Goal: Download file/media

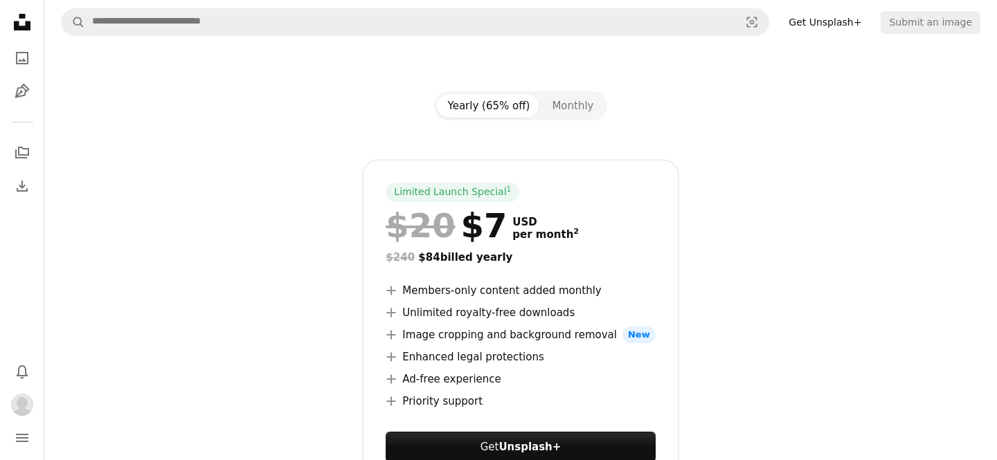
scroll to position [151, 0]
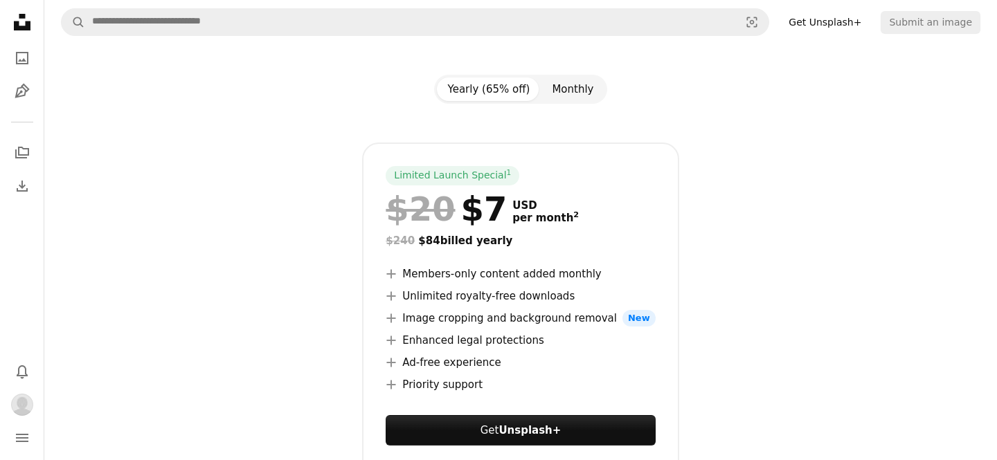
click at [566, 93] on button "Monthly" at bounding box center [573, 90] width 64 height 24
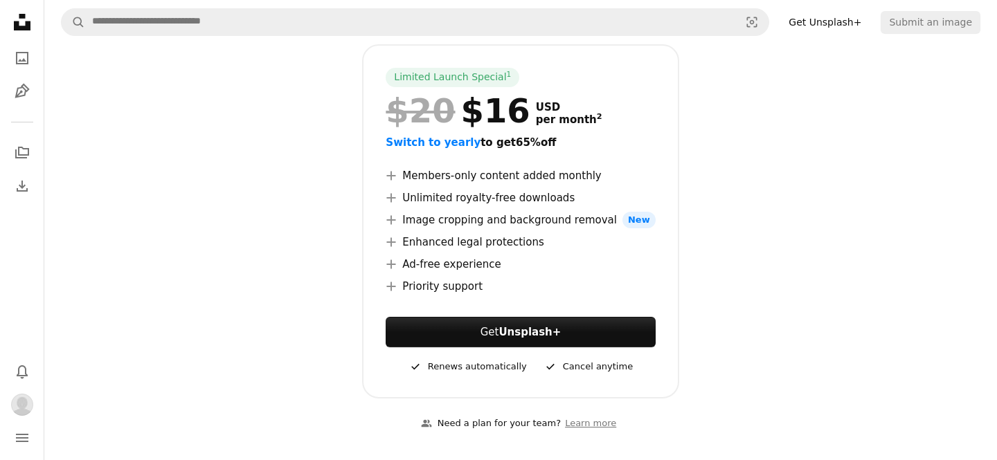
scroll to position [274, 0]
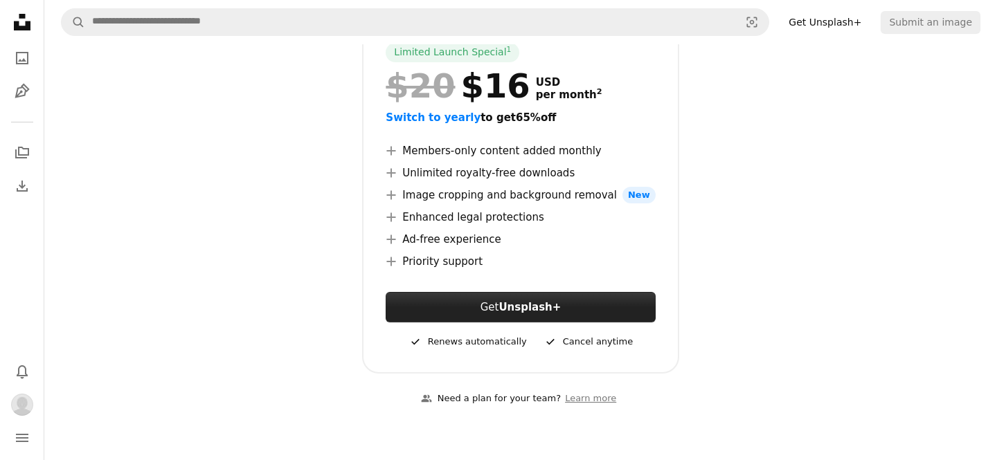
click at [495, 314] on link "Get Unsplash+" at bounding box center [520, 307] width 269 height 30
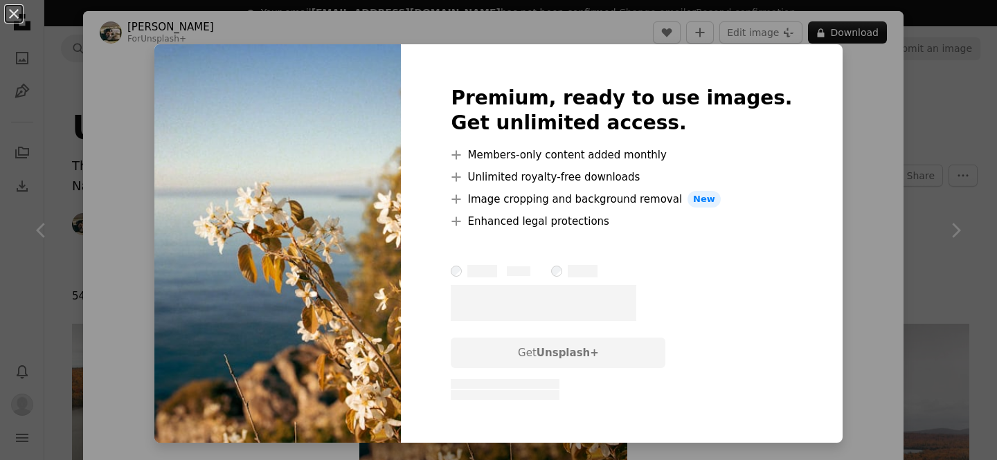
scroll to position [5949, 0]
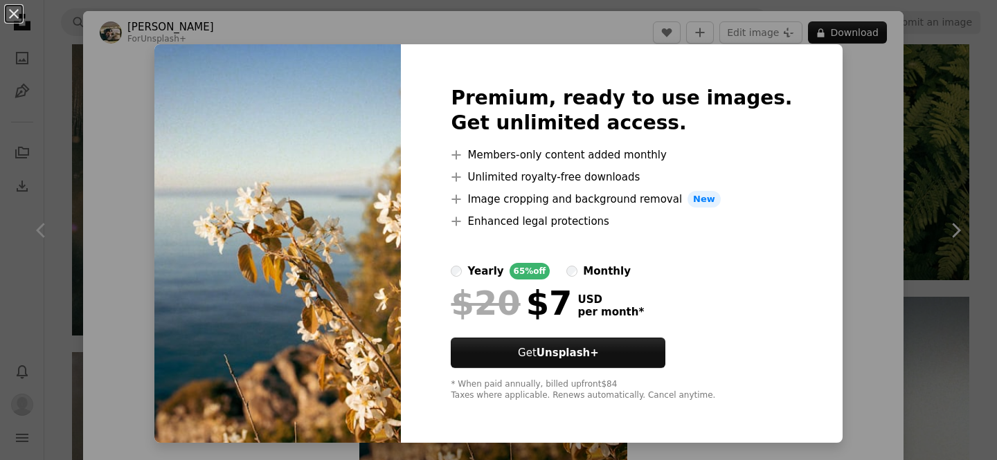
click at [920, 215] on div "An X shape Premium, ready to use images. Get unlimited access. A plus sign Memb…" at bounding box center [498, 230] width 997 height 460
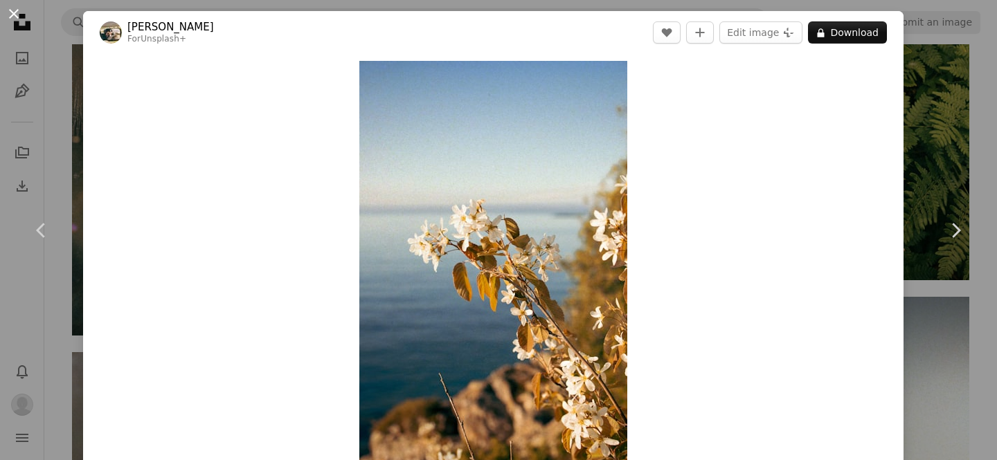
click at [22, 16] on button "An X shape" at bounding box center [14, 14] width 17 height 17
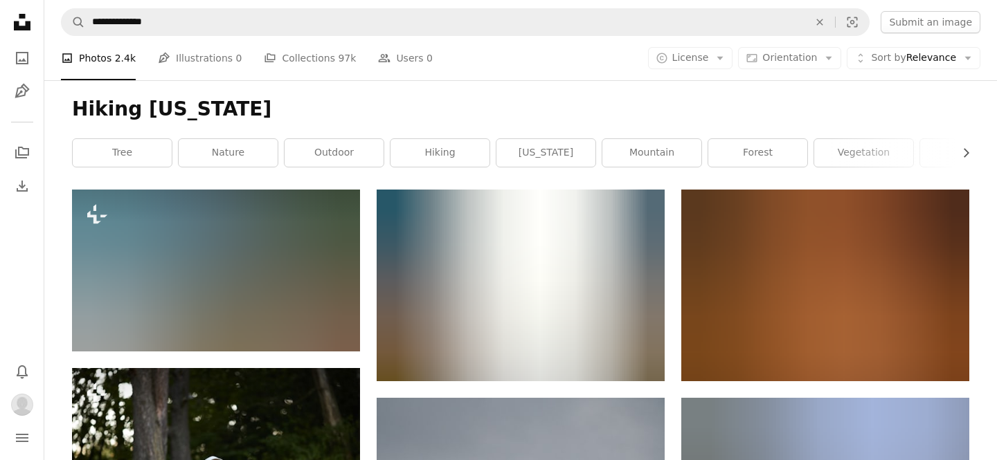
scroll to position [8026, 0]
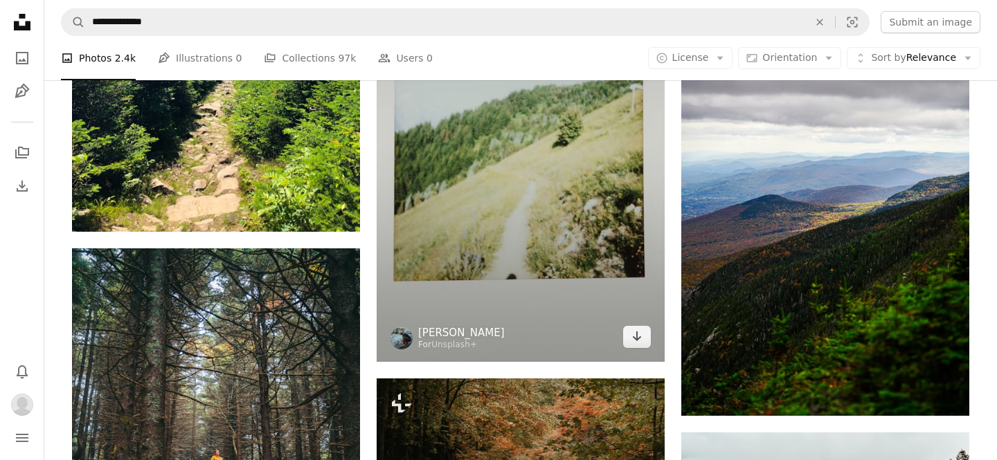
click at [447, 331] on link "[PERSON_NAME]" at bounding box center [461, 333] width 87 height 14
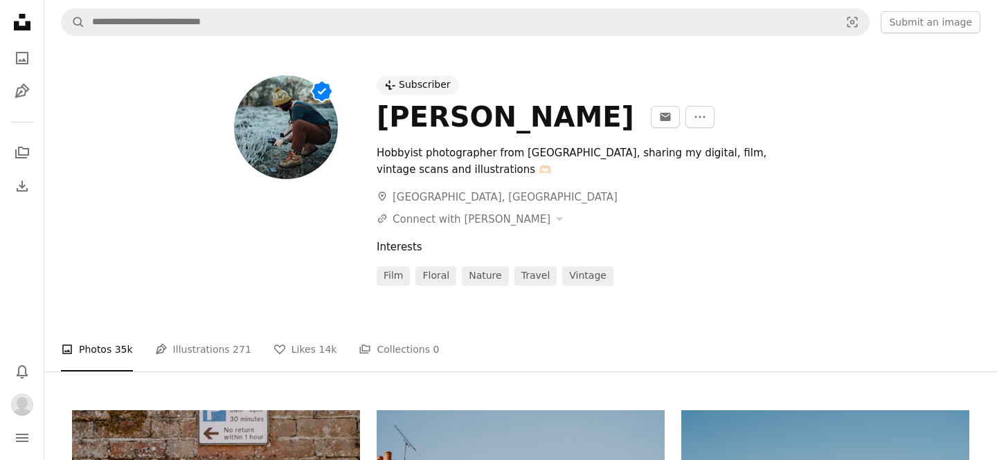
scroll to position [115, 0]
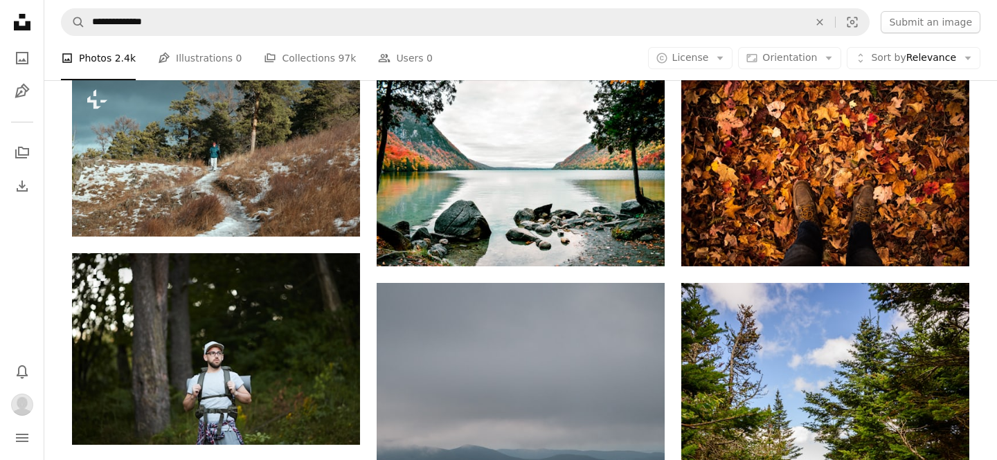
scroll to position [8026, 0]
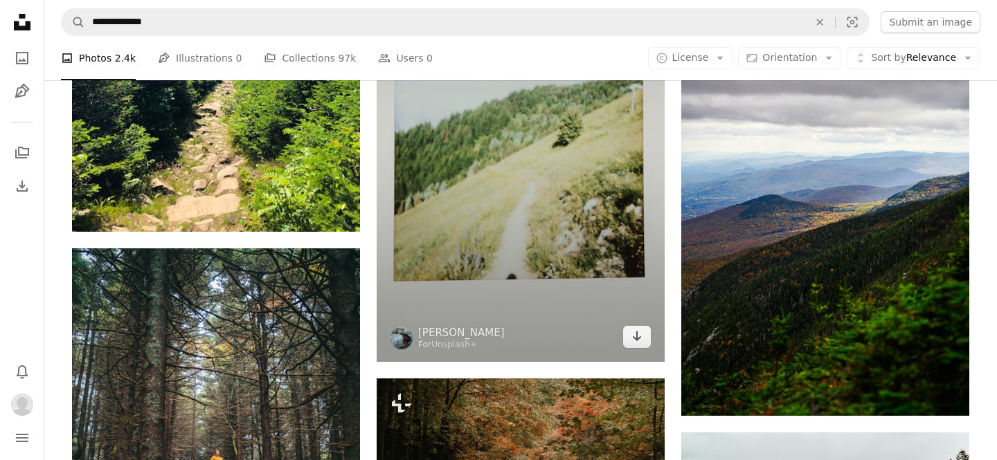
click at [469, 198] on img at bounding box center [521, 136] width 288 height 454
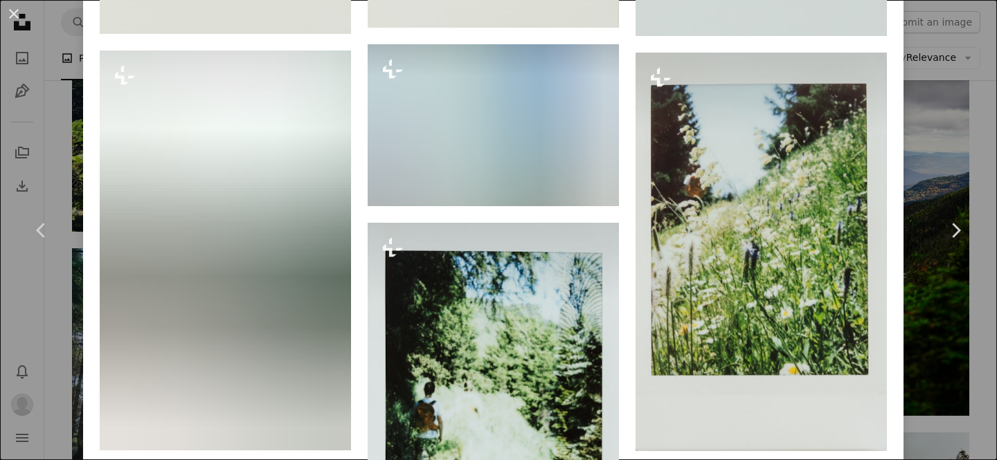
scroll to position [1376, 0]
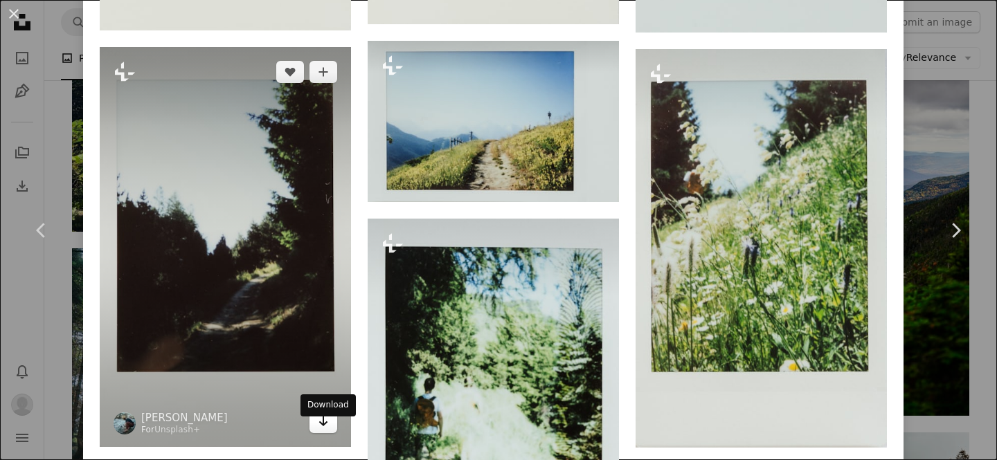
click at [327, 427] on icon "Download" at bounding box center [323, 422] width 9 height 10
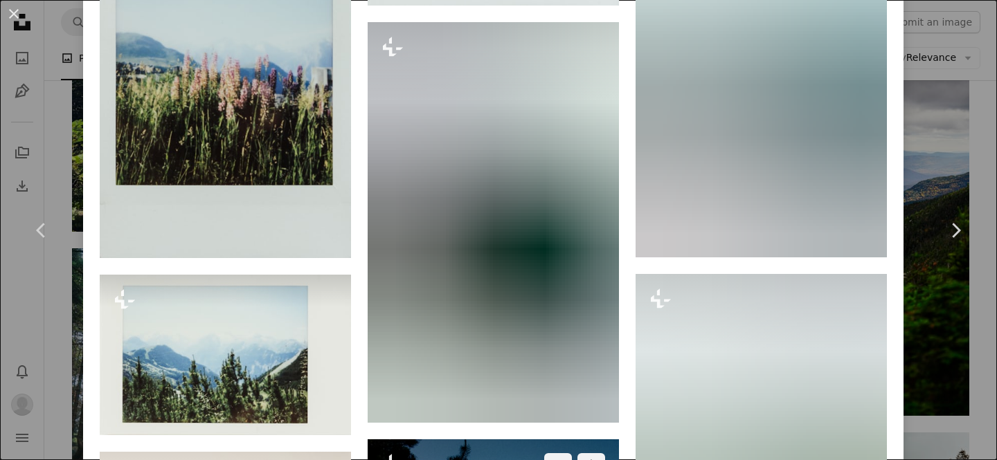
scroll to position [1979, 0]
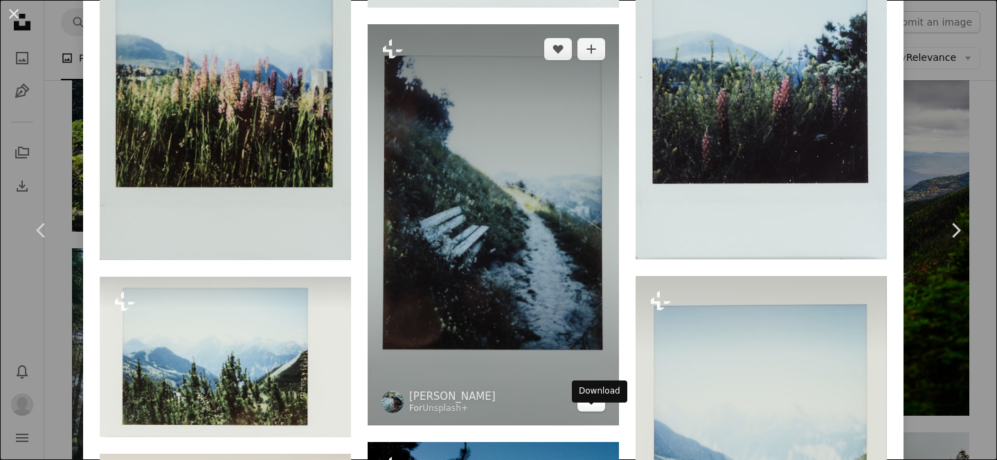
click at [597, 409] on icon "Arrow pointing down" at bounding box center [591, 400] width 11 height 17
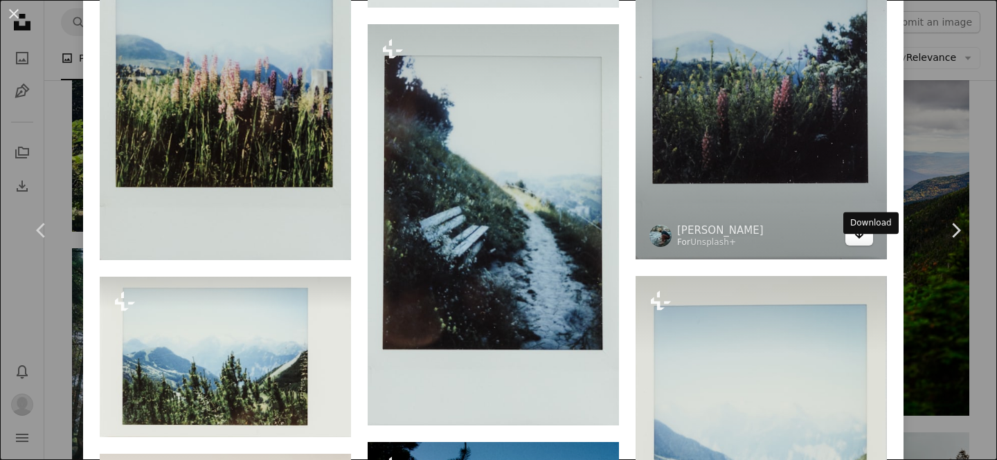
click at [864, 239] on icon "Download" at bounding box center [859, 234] width 9 height 10
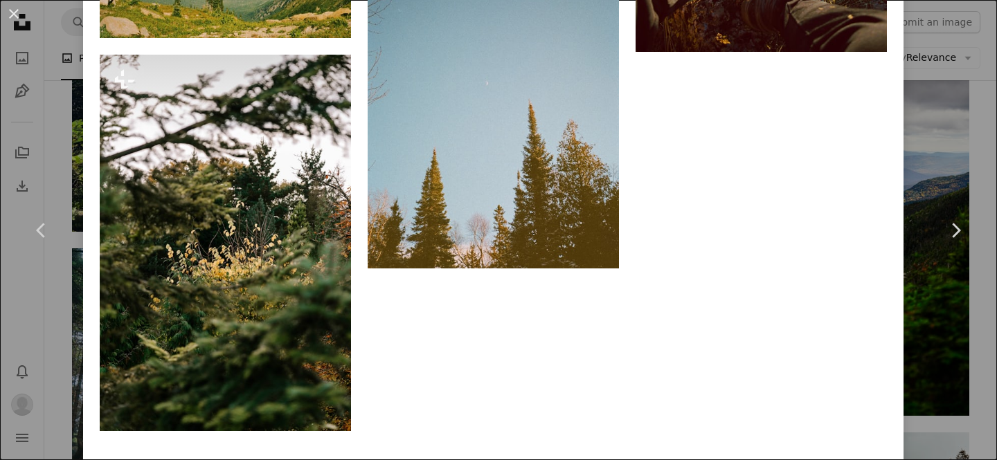
scroll to position [8947, 0]
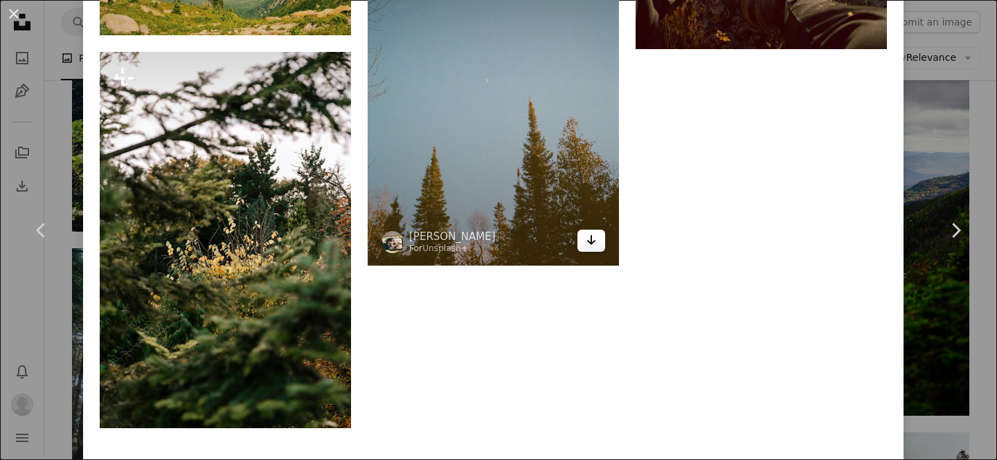
click at [595, 249] on icon "Arrow pointing down" at bounding box center [591, 240] width 11 height 17
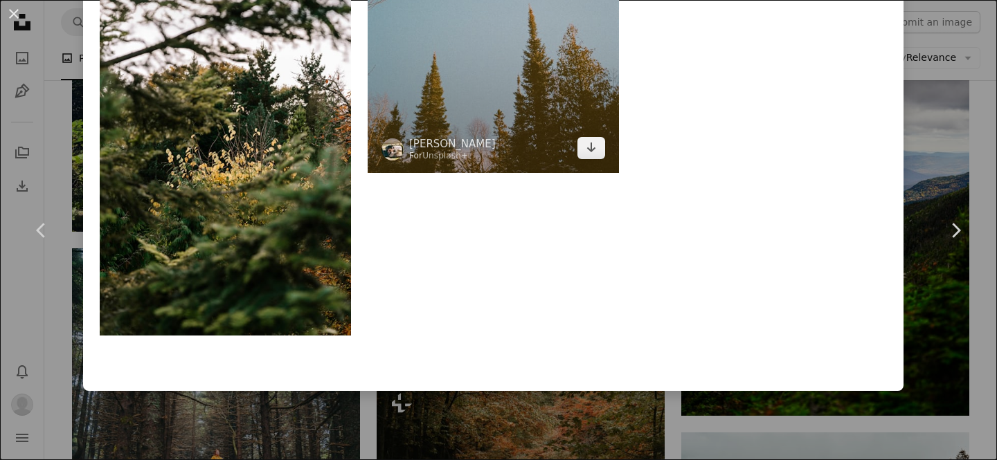
scroll to position [9050, 0]
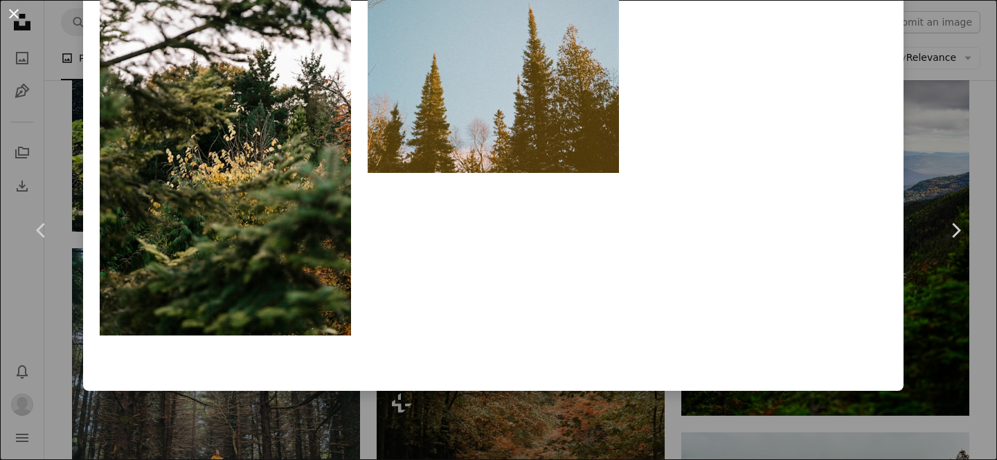
click at [19, 10] on button "An X shape" at bounding box center [14, 14] width 17 height 17
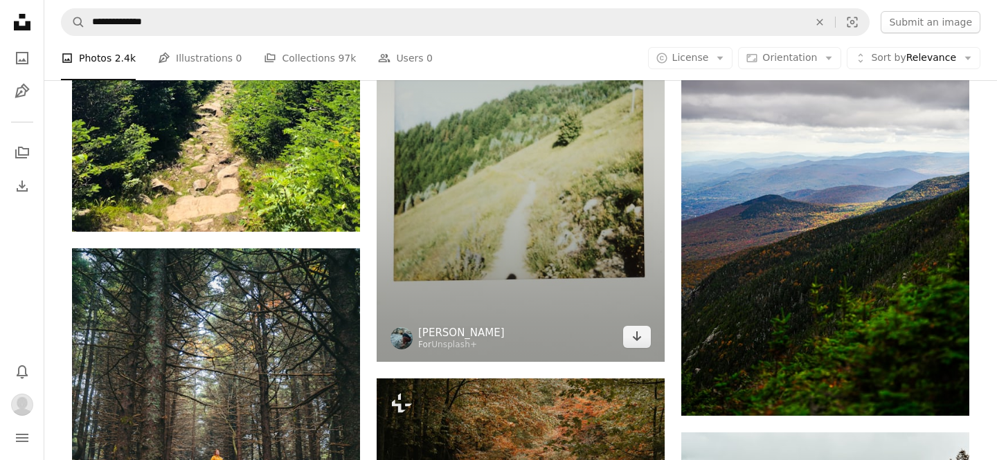
click at [451, 333] on link "[PERSON_NAME]" at bounding box center [461, 333] width 87 height 14
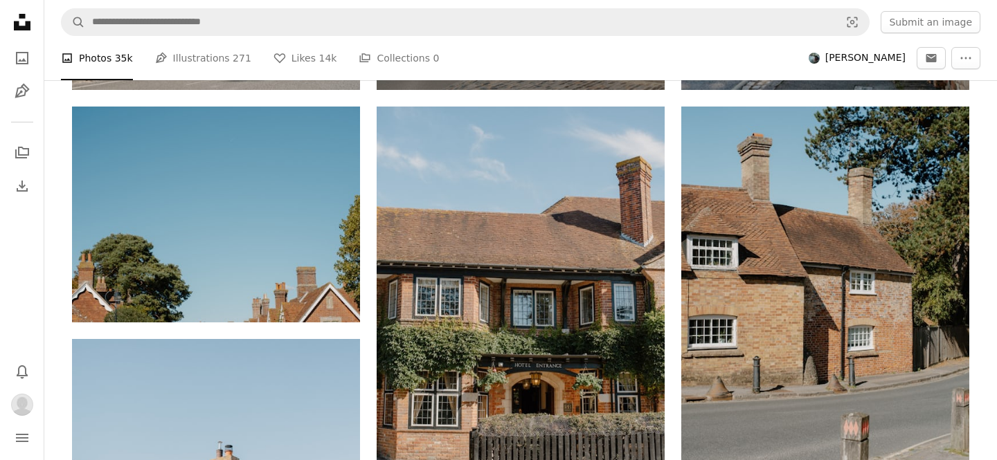
scroll to position [1277, 0]
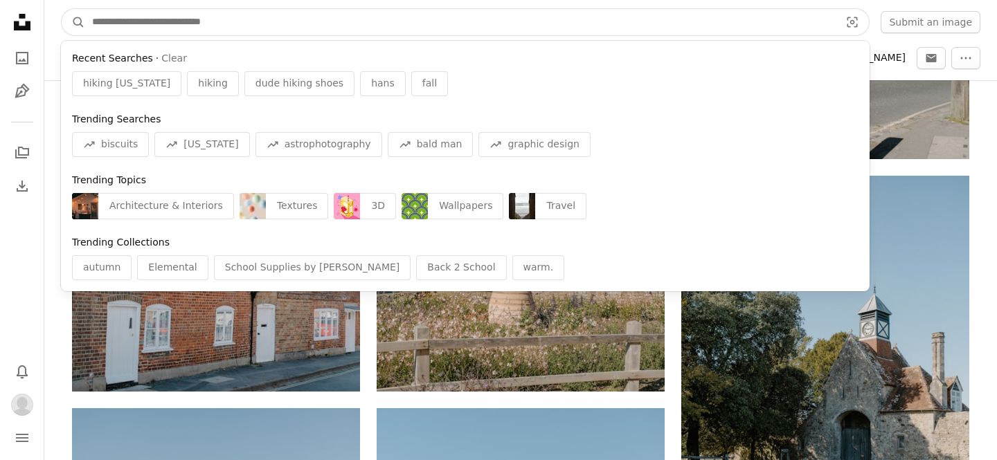
click at [100, 19] on input "Find visuals sitewide" at bounding box center [460, 22] width 751 height 26
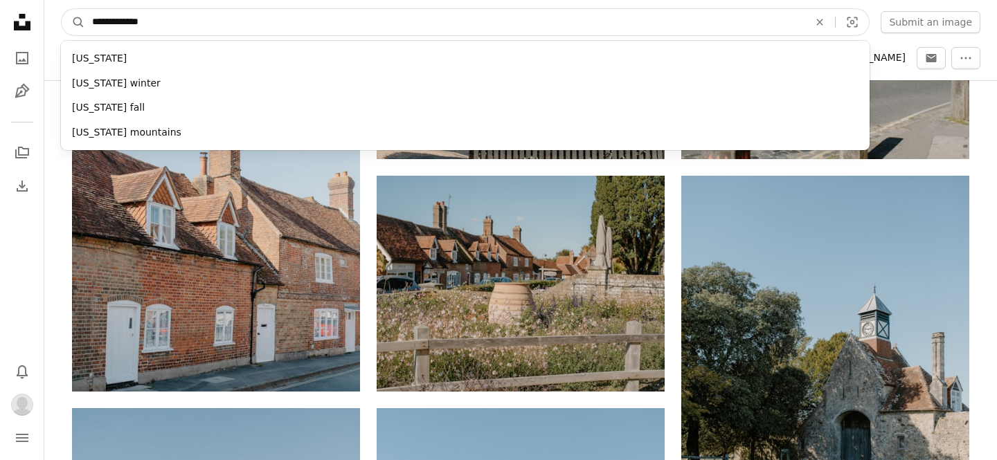
type input "**********"
click button "A magnifying glass" at bounding box center [74, 22] width 24 height 26
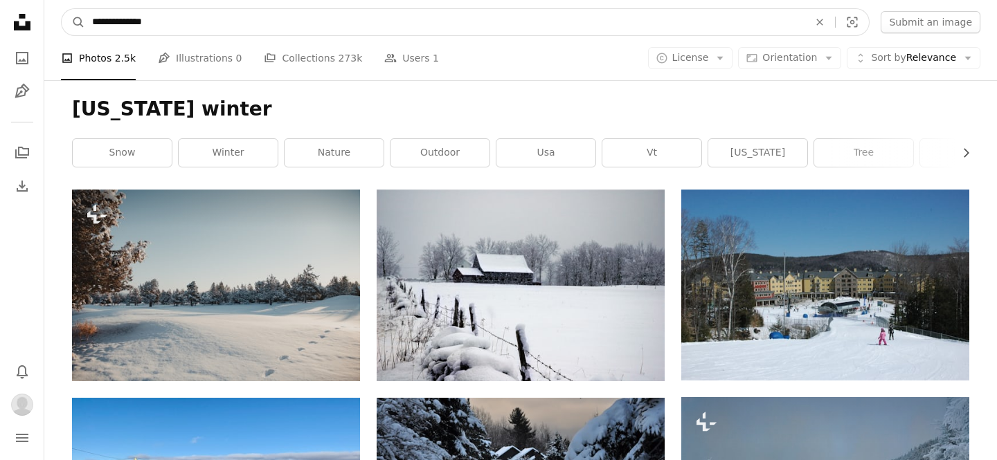
click at [153, 23] on input "**********" at bounding box center [444, 22] width 719 height 26
type input "**********"
click button "A magnifying glass" at bounding box center [74, 22] width 24 height 26
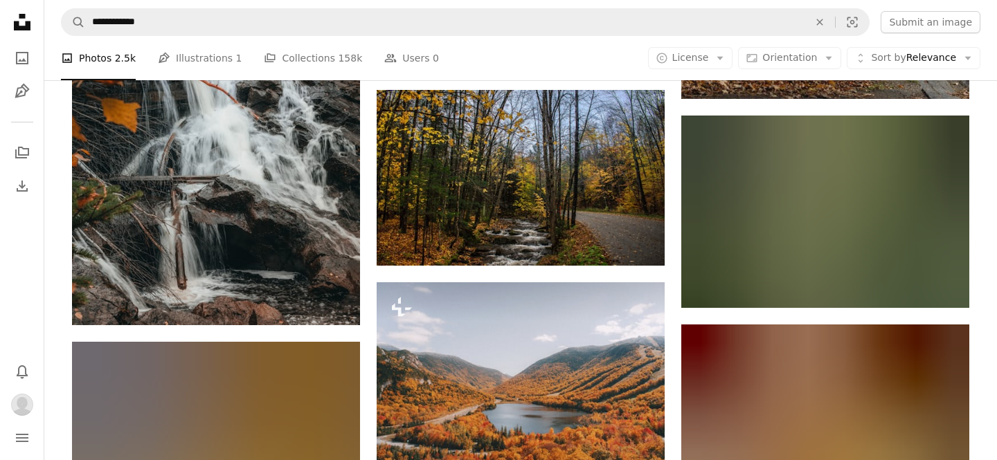
scroll to position [4004, 0]
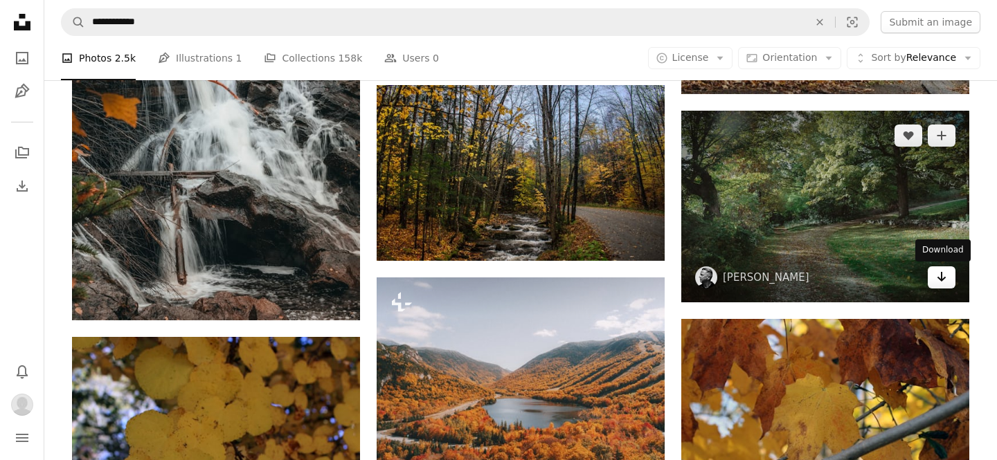
click at [950, 286] on link "Arrow pointing down" at bounding box center [942, 278] width 28 height 22
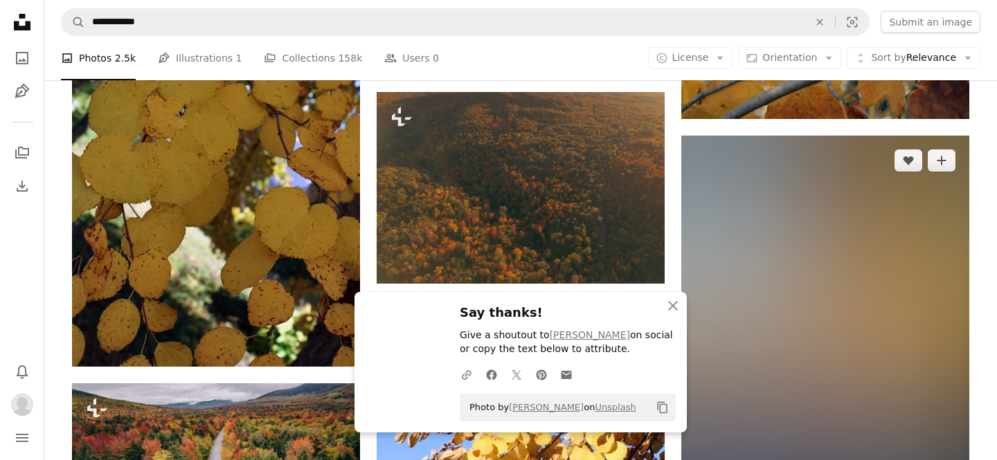
scroll to position [4401, 0]
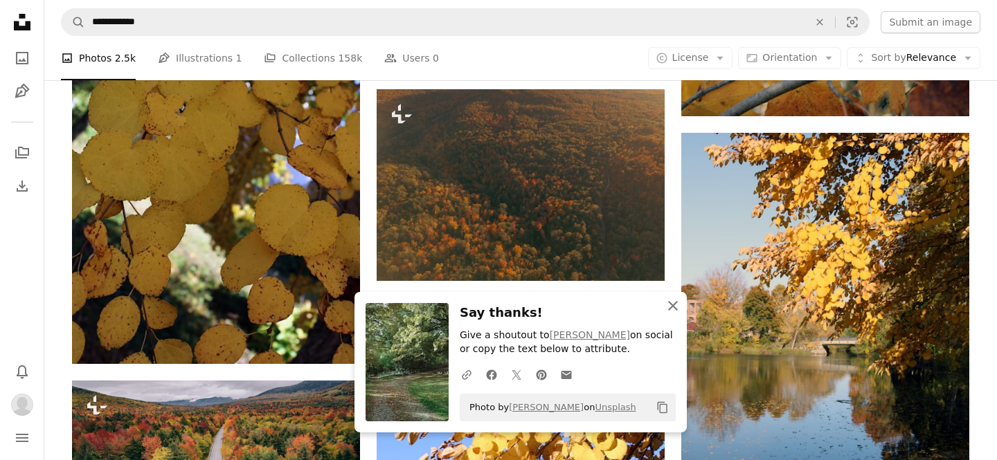
click at [670, 301] on icon "An X shape" at bounding box center [673, 306] width 17 height 17
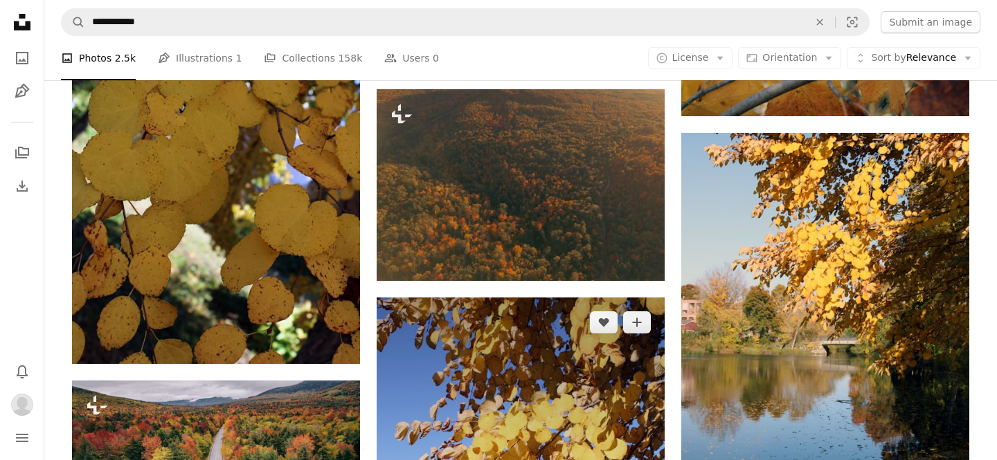
scroll to position [4346, 0]
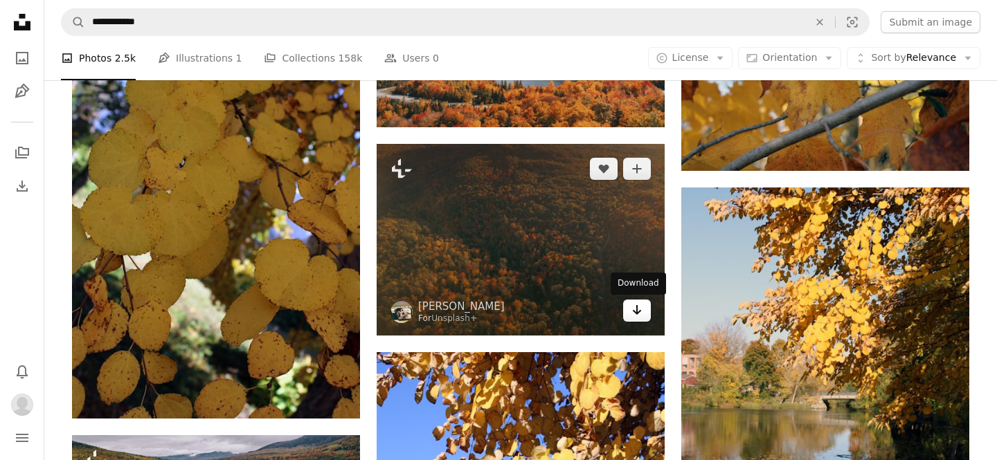
click at [638, 311] on icon "Arrow pointing down" at bounding box center [636, 310] width 11 height 17
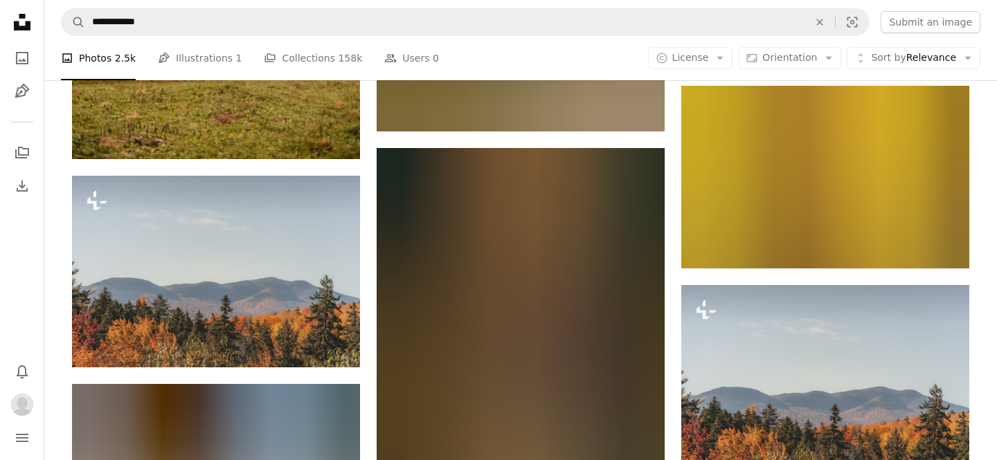
scroll to position [10456, 0]
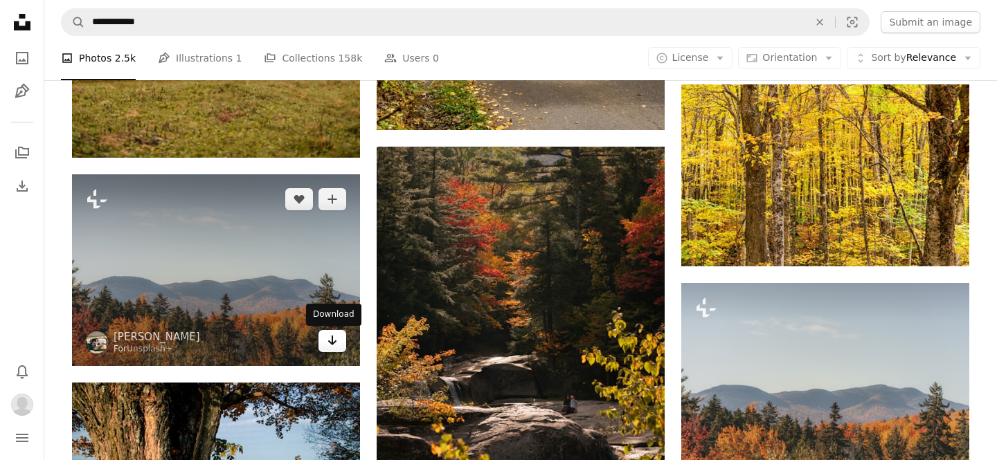
click at [334, 351] on link "Arrow pointing down" at bounding box center [333, 341] width 28 height 22
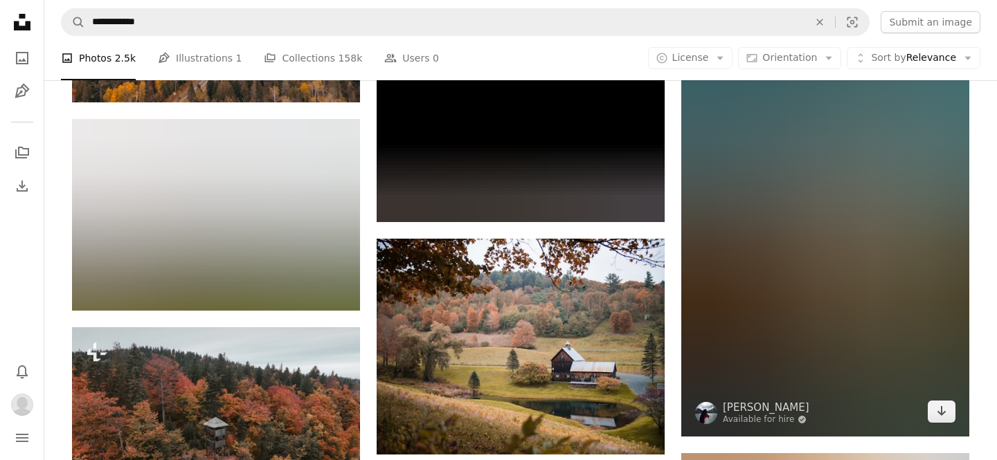
scroll to position [12238, 0]
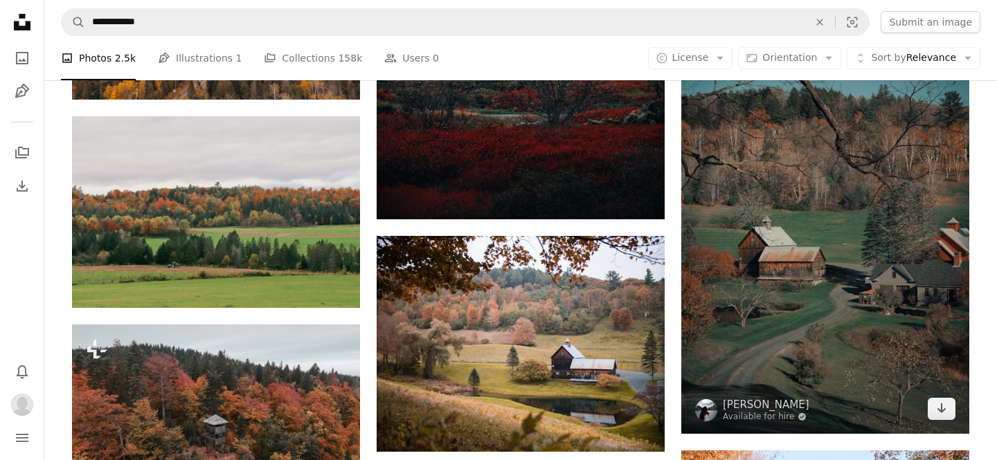
click at [787, 346] on img at bounding box center [825, 218] width 288 height 432
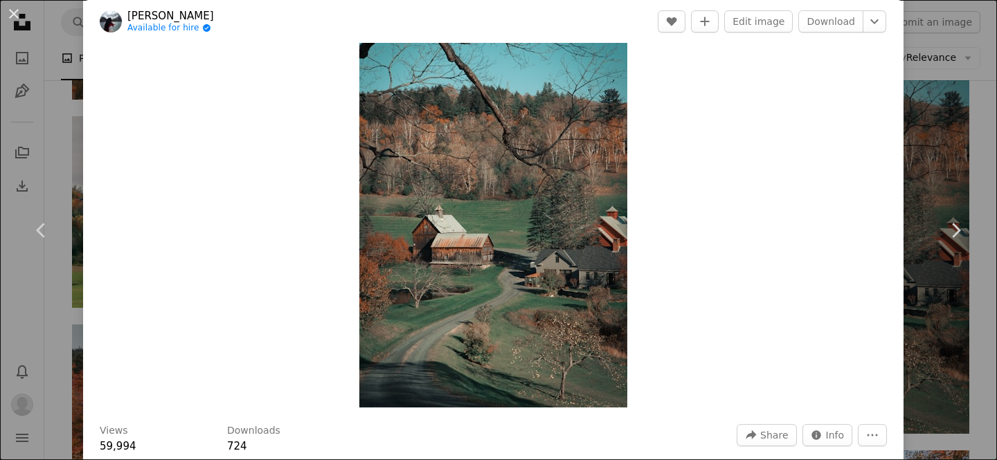
scroll to position [39, 0]
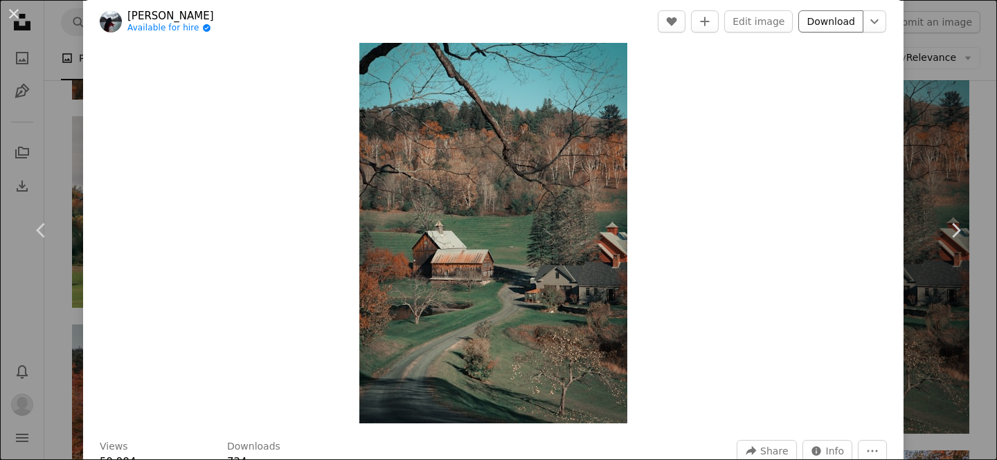
click at [843, 30] on link "Download" at bounding box center [830, 21] width 65 height 22
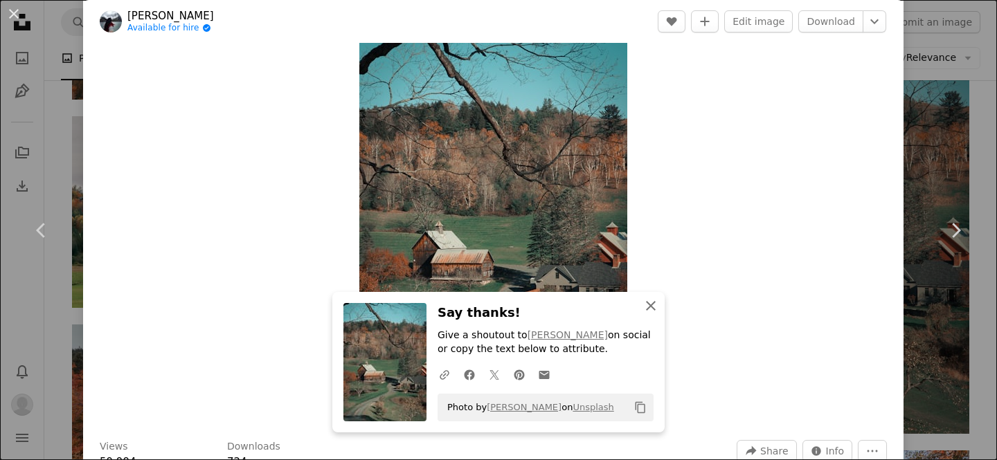
click at [648, 305] on icon "An X shape" at bounding box center [651, 306] width 17 height 17
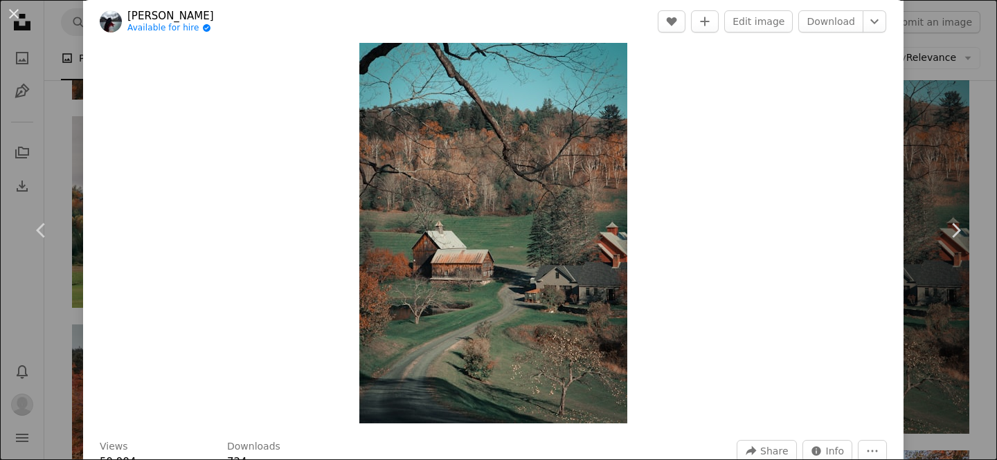
click at [973, 35] on div "An X shape Chevron left Chevron right [PERSON_NAME] Available for hire A checkm…" at bounding box center [498, 230] width 997 height 460
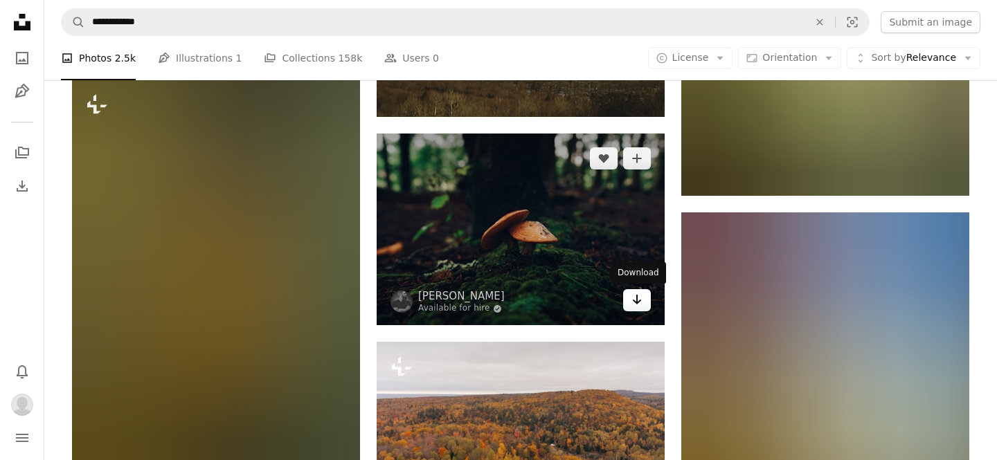
scroll to position [14768, 0]
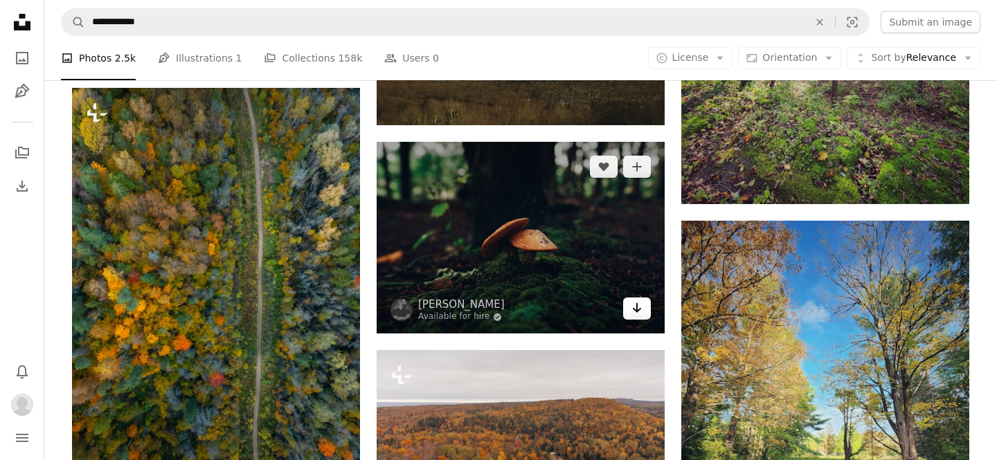
click at [644, 314] on link "Arrow pointing down" at bounding box center [637, 309] width 28 height 22
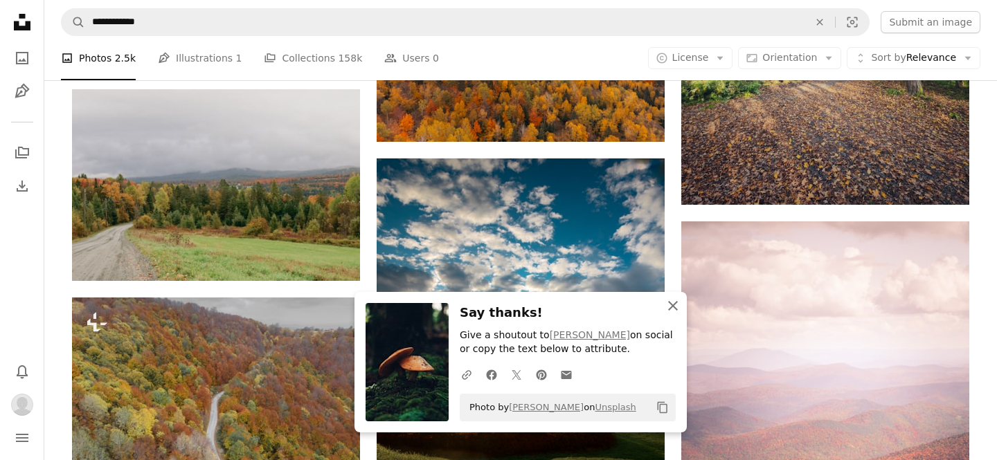
click at [676, 303] on icon "button" at bounding box center [673, 306] width 10 height 10
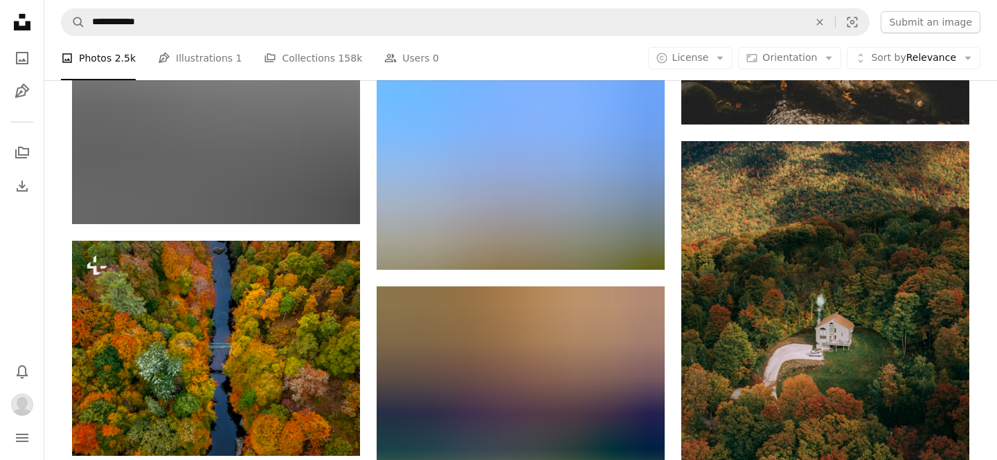
scroll to position [17392, 0]
